Goal: Contribute content

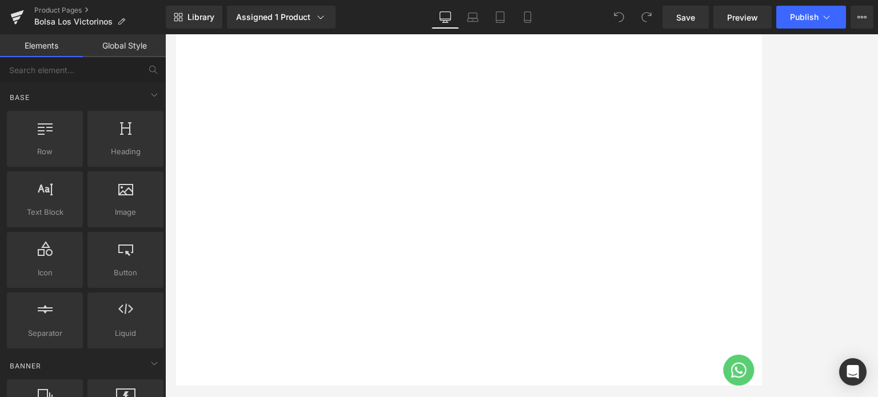
scroll to position [4514, 0]
click at [175, 217] on img at bounding box center [3, 326] width 346 height 346
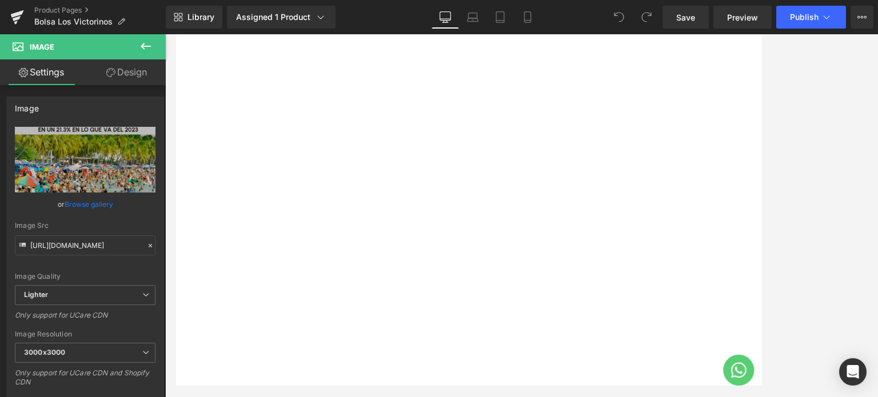
click at [175, 34] on link at bounding box center [175, 34] width 0 height 0
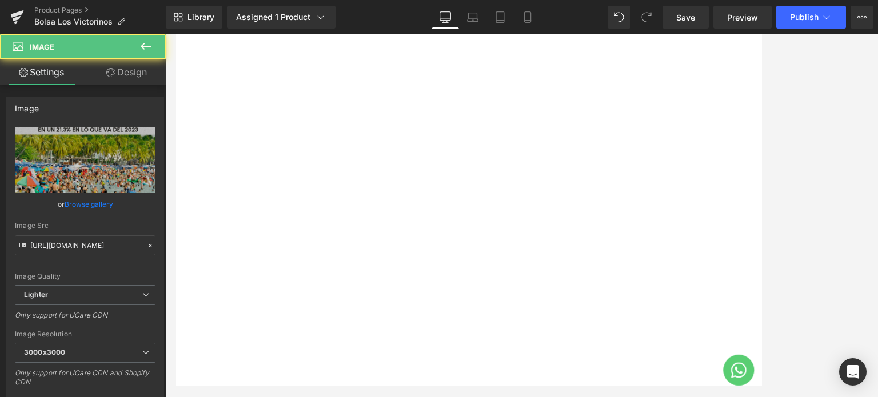
click at [175, 206] on img at bounding box center [3, 120] width 346 height 346
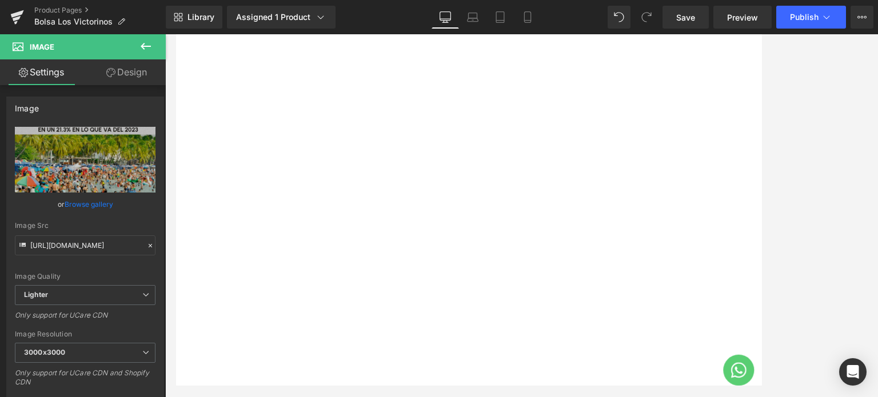
scroll to position [4722, 0]
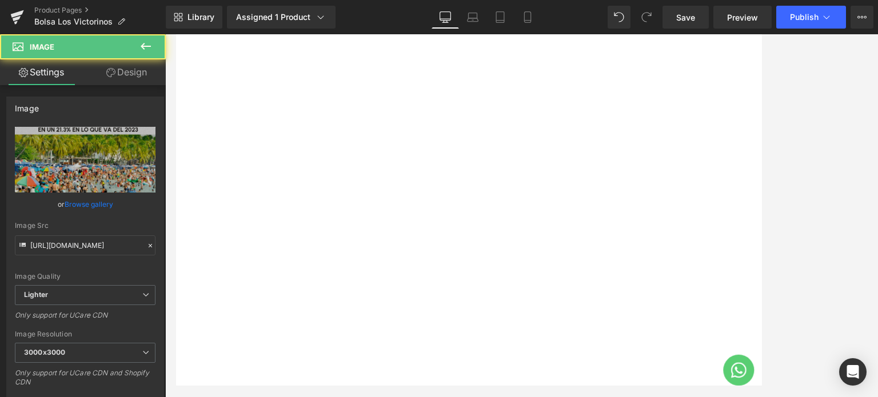
click at [175, 212] on img at bounding box center [3, 118] width 346 height 346
click at [81, 200] on link "Browse gallery" at bounding box center [89, 204] width 49 height 20
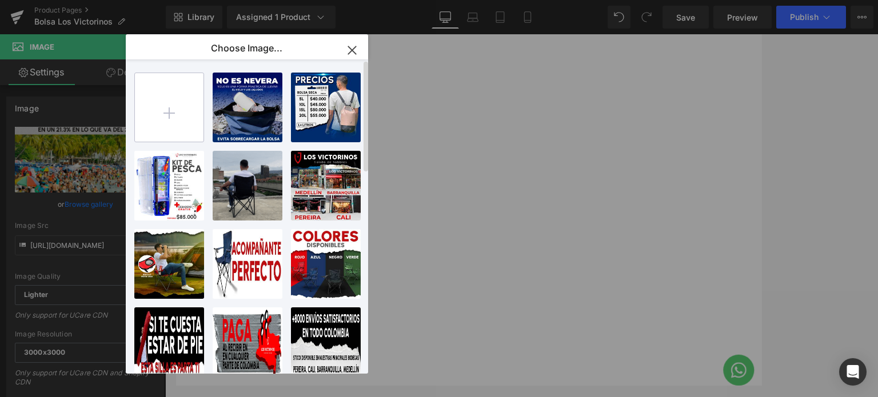
click at [173, 105] on input "file" at bounding box center [169, 107] width 69 height 69
type input "C:\fakepath\PESO.png"
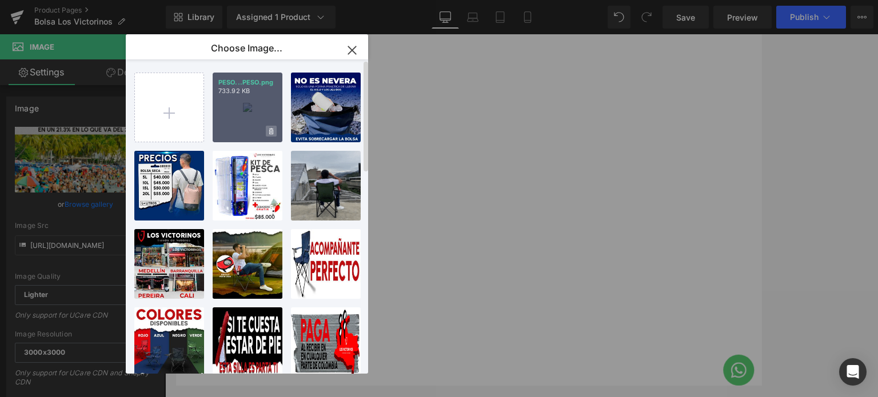
click at [271, 131] on icon at bounding box center [271, 131] width 4 height 6
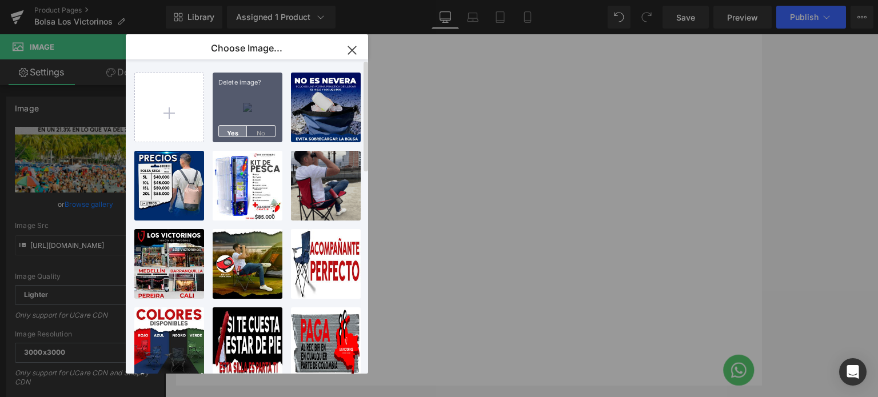
click at [236, 127] on span "Yes" at bounding box center [232, 131] width 29 height 12
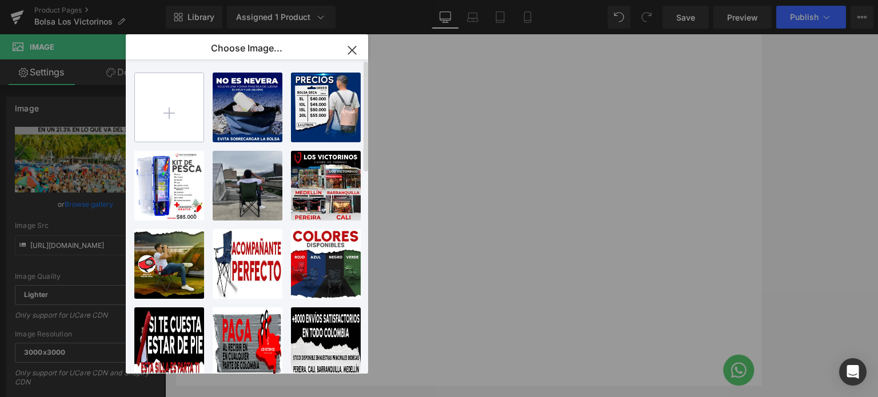
click at [158, 102] on input "file" at bounding box center [169, 107] width 69 height 69
type input "C:\fakepath\PESO.png"
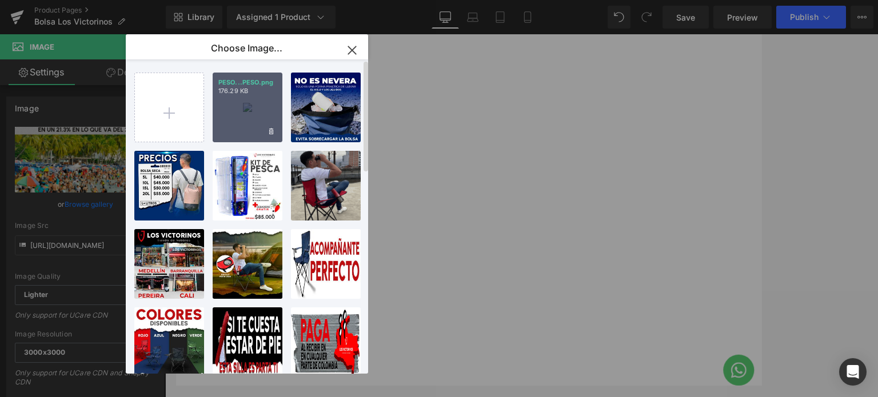
click at [242, 112] on div "PESO...PESO.png 176.29 KB" at bounding box center [248, 108] width 70 height 70
type input "[URL][DOMAIN_NAME]"
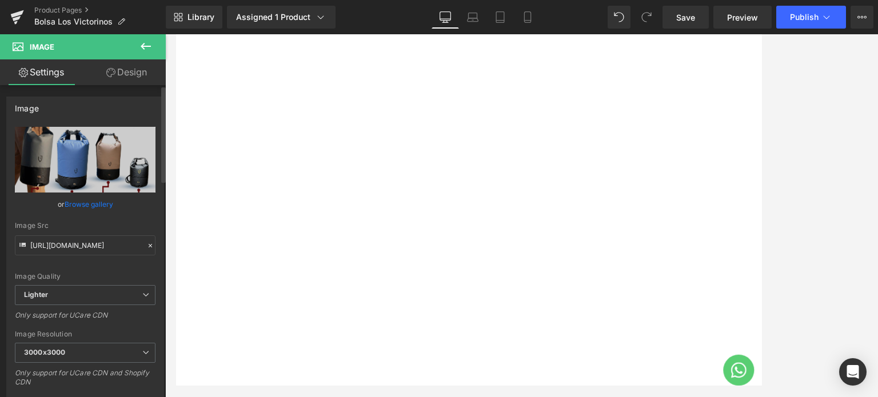
click at [83, 203] on link "Browse gallery" at bounding box center [89, 204] width 49 height 20
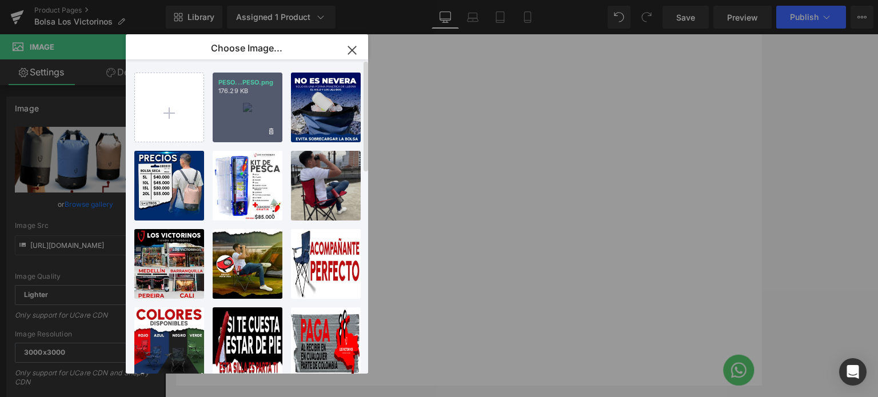
click at [242, 100] on div "PESO...PESO.png 176.29 KB" at bounding box center [248, 108] width 70 height 70
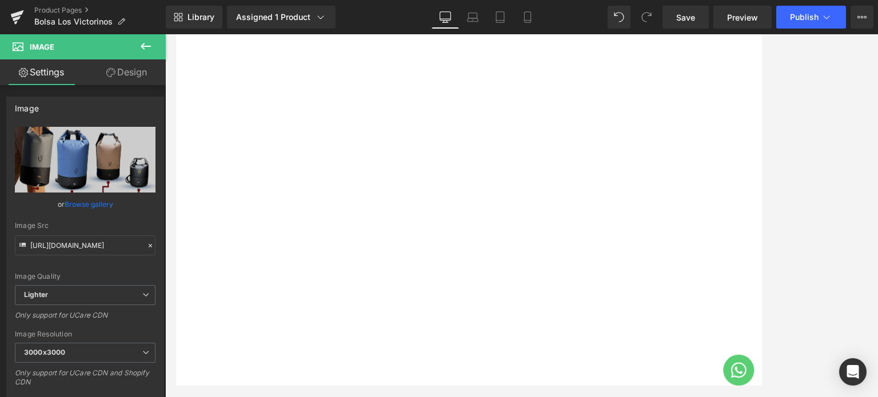
scroll to position [2665, 0]
click at [175, 265] on img at bounding box center [3, 343] width 346 height 346
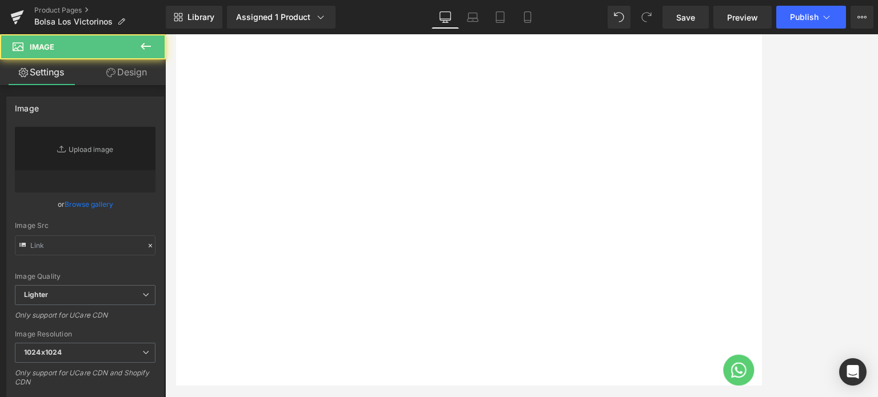
type input "[URL][DOMAIN_NAME]"
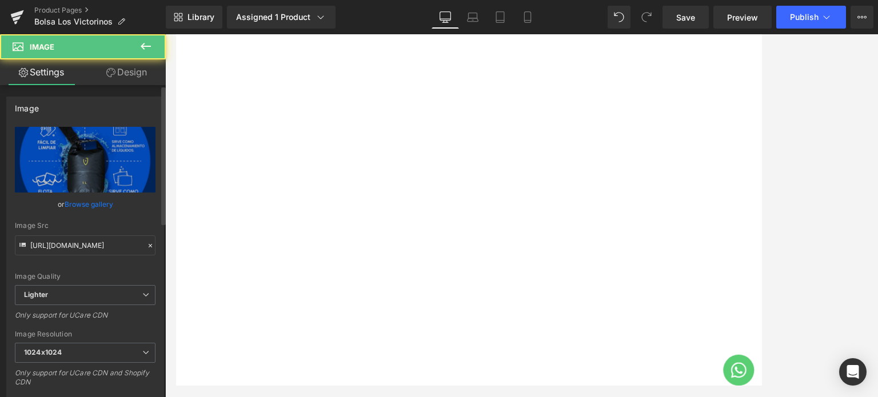
click at [85, 206] on link "Browse gallery" at bounding box center [89, 204] width 49 height 20
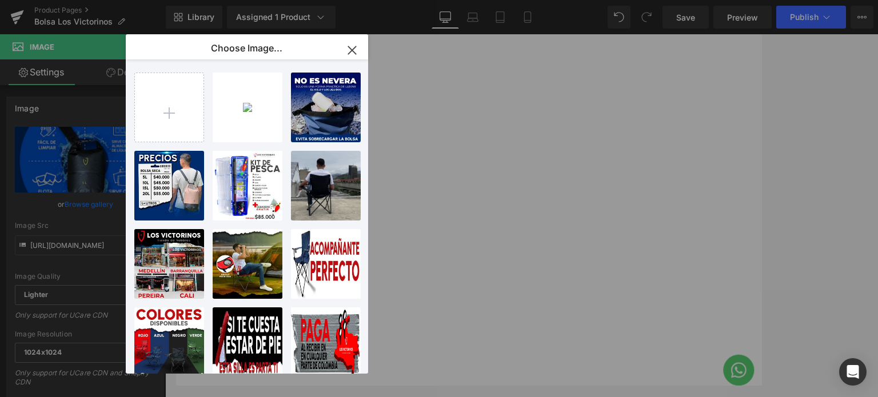
click at [352, 50] on icon "button" at bounding box center [352, 50] width 18 height 18
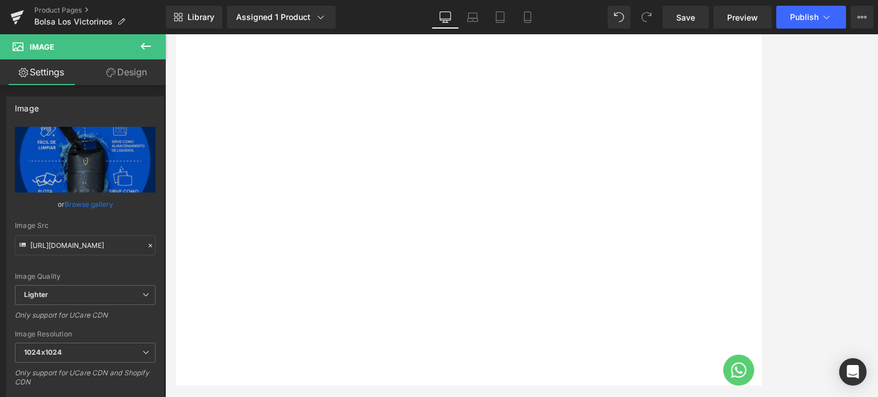
click at [175, 350] on img at bounding box center [3, 346] width 346 height 346
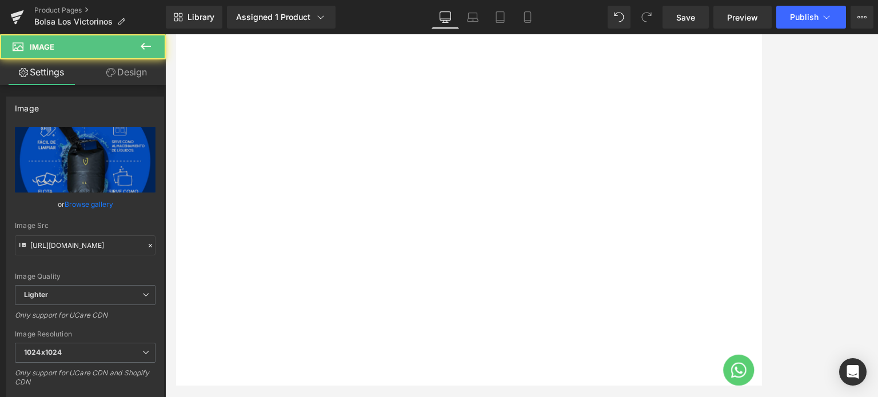
click at [175, 34] on link at bounding box center [175, 34] width 0 height 0
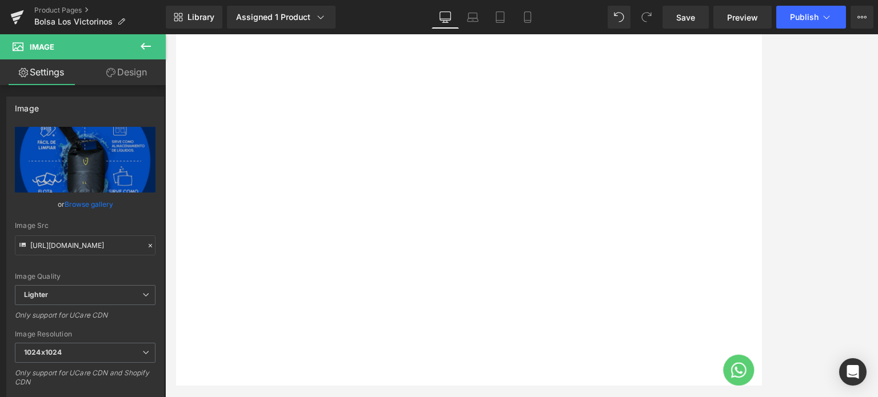
scroll to position [3118, 0]
click at [495, 249] on div "Image" at bounding box center [175, 242] width 691 height 346
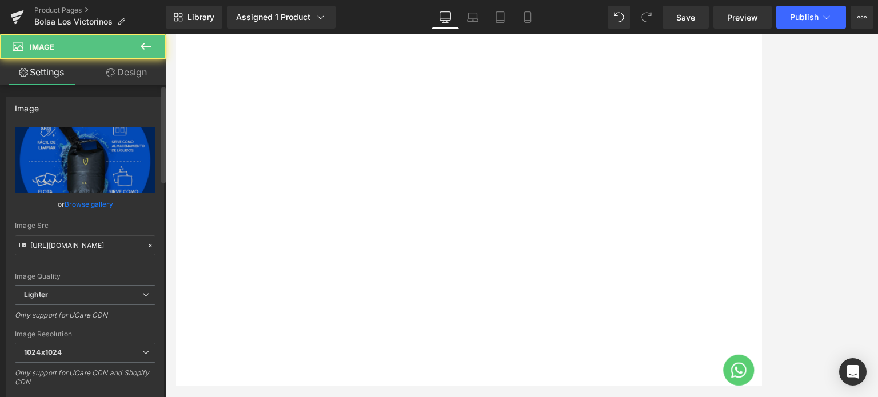
click at [99, 205] on link "Browse gallery" at bounding box center [89, 204] width 49 height 20
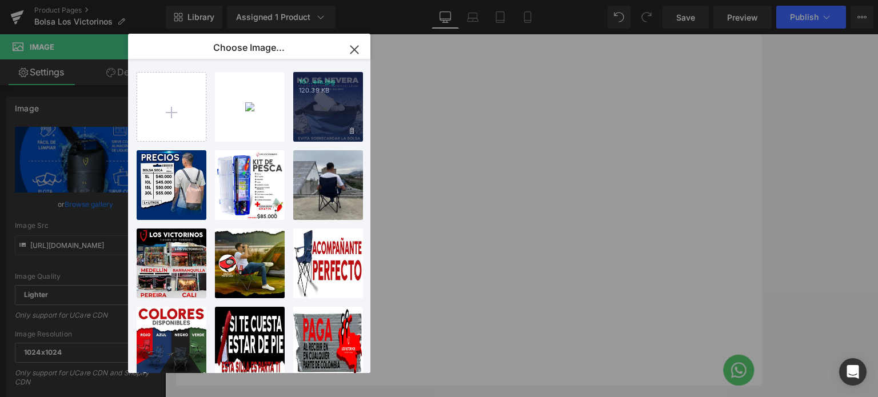
click at [314, 101] on div "10...era.jpg 120.39 KB" at bounding box center [328, 107] width 70 height 70
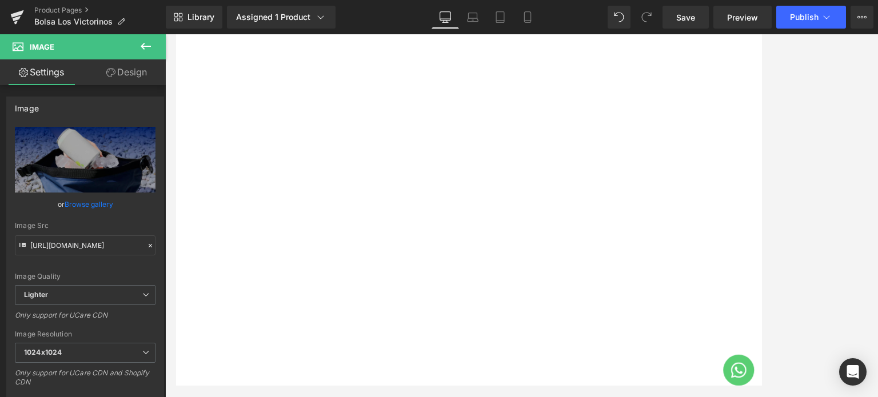
type input "[URL][DOMAIN_NAME]"
click at [692, 18] on span "Save" at bounding box center [685, 17] width 19 height 12
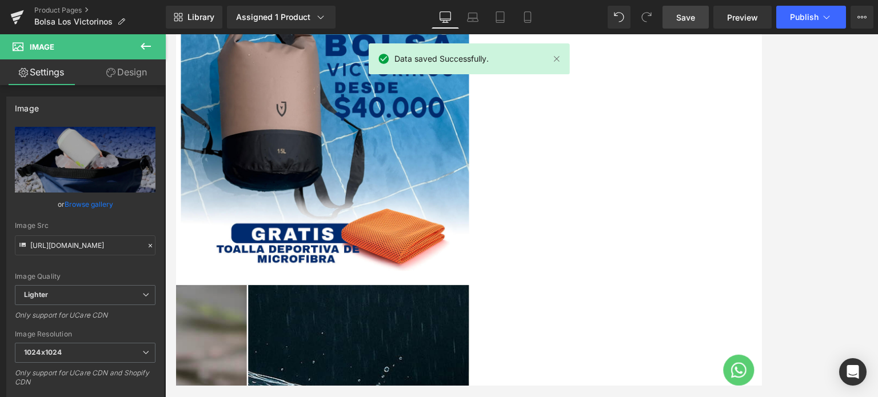
scroll to position [0, 0]
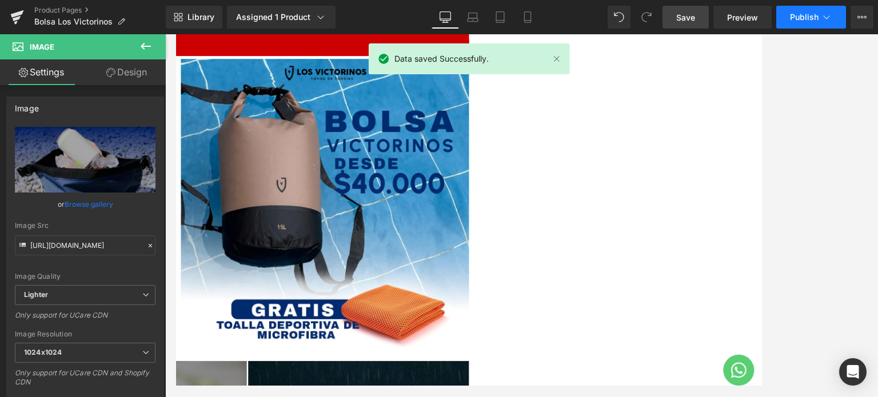
click at [816, 27] on button "Publish" at bounding box center [811, 17] width 70 height 23
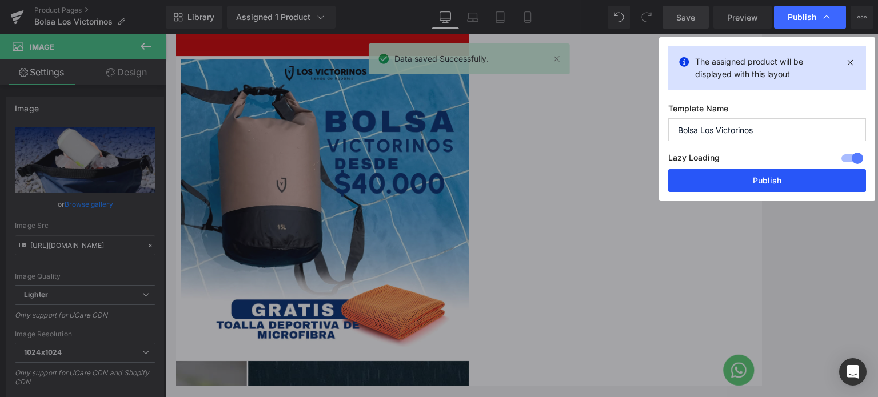
click at [739, 182] on button "Publish" at bounding box center [767, 180] width 198 height 23
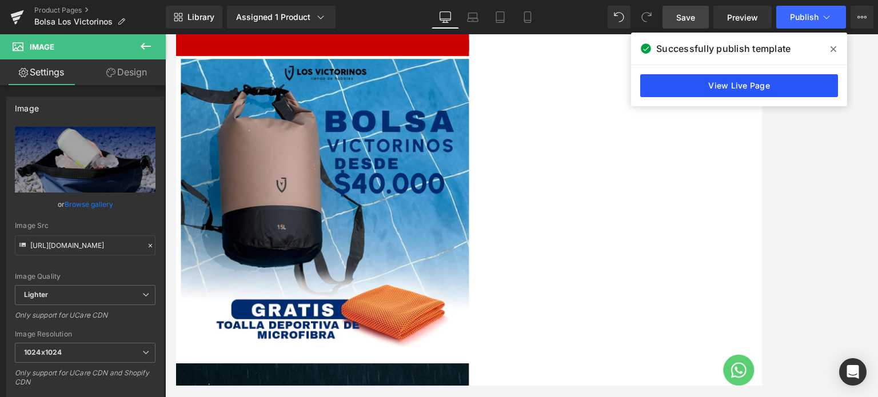
click at [754, 86] on link "View Live Page" at bounding box center [739, 85] width 198 height 23
